Goal: Information Seeking & Learning: Find contact information

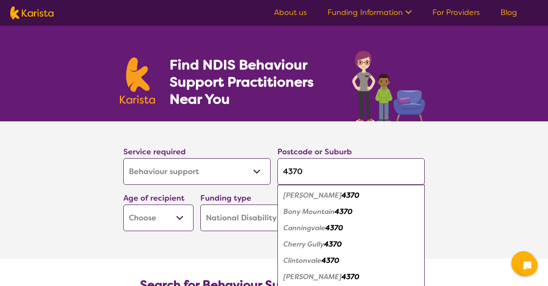
select select "Behaviour support"
select select "NDIS"
select select "Behaviour support"
select select "NDIS"
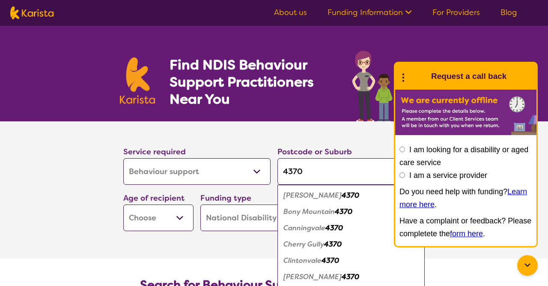
type input "4370"
click at [322, 195] on div "[PERSON_NAME] 4370" at bounding box center [351, 195] width 139 height 16
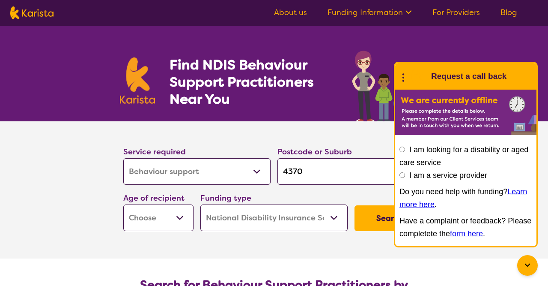
click at [366, 212] on button "Search" at bounding box center [389, 218] width 70 height 26
click at [123, 204] on select "Early Childhood - 0 to 9 Child - 10 to 11 Adolescent - 12 to 17 Adult - 18 to 6…" at bounding box center [158, 217] width 70 height 27
click at [373, 217] on div "Service required Allied Health Assistant Assessment ([MEDICAL_DATA] or [MEDICAL…" at bounding box center [274, 188] width 308 height 92
click at [399, 76] on icon at bounding box center [403, 76] width 11 height 13
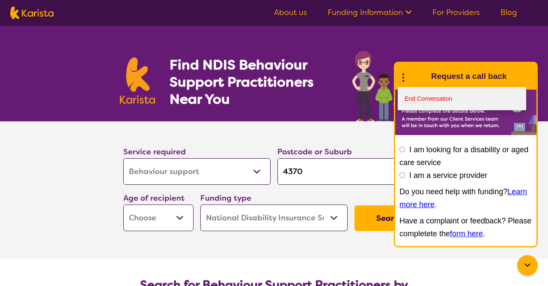
click at [413, 94] on link "End Conversation" at bounding box center [462, 98] width 128 height 23
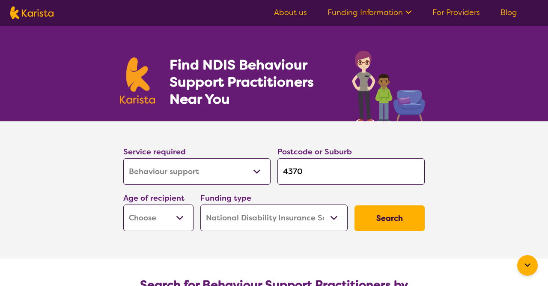
click at [123, 204] on select "Early Childhood - 0 to 9 Child - 10 to 11 Adolescent - 12 to 17 Adult - 18 to 6…" at bounding box center [158, 217] width 70 height 27
select select "AS"
click option "Adolescent - 12 to 17" at bounding box center [0, 0] width 0 height 0
select select "AS"
click at [384, 211] on button "Search" at bounding box center [389, 218] width 70 height 26
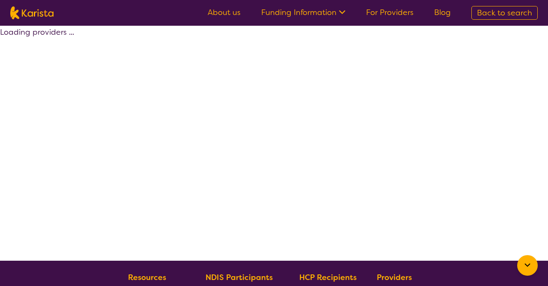
select select "by_score"
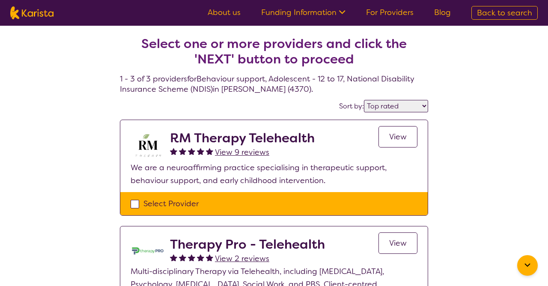
click at [384, 211] on div "Select Provider" at bounding box center [273, 203] width 307 height 23
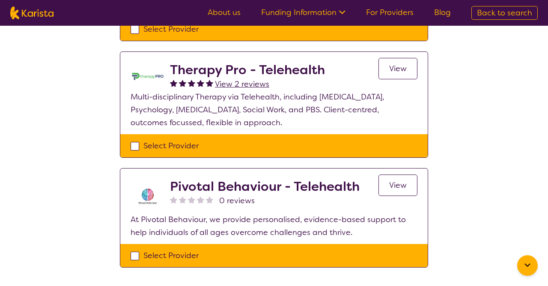
scroll to position [175, 0]
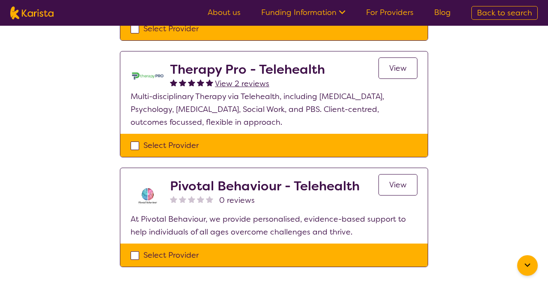
click at [173, 67] on h2 "Therapy Pro - Telehealth" at bounding box center [247, 69] width 155 height 15
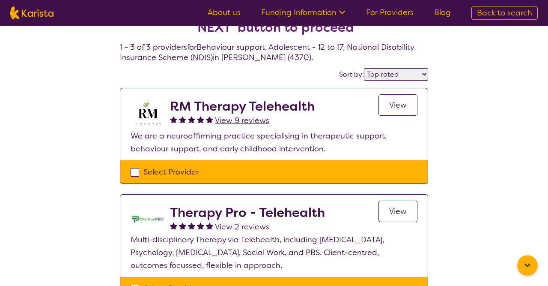
scroll to position [0, 0]
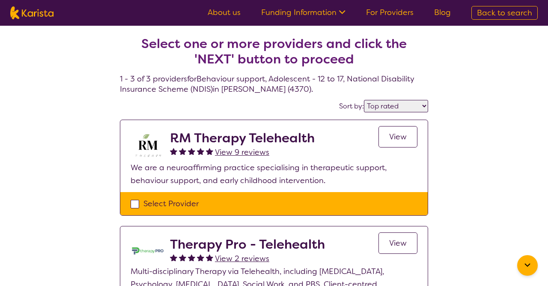
click at [162, 101] on div "Sort by: Highly reviewed Top rated" at bounding box center [274, 105] width 308 height 13
